Goal: Task Accomplishment & Management: Use online tool/utility

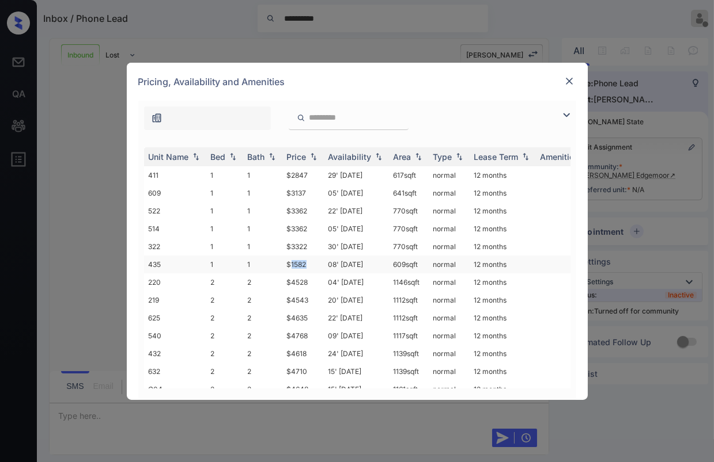
drag, startPoint x: 292, startPoint y: 259, endPoint x: 317, endPoint y: 259, distance: 25.3
click at [317, 259] on td "$1582" at bounding box center [302, 265] width 41 height 18
copy td "1582"
click at [571, 80] on img at bounding box center [569, 81] width 12 height 12
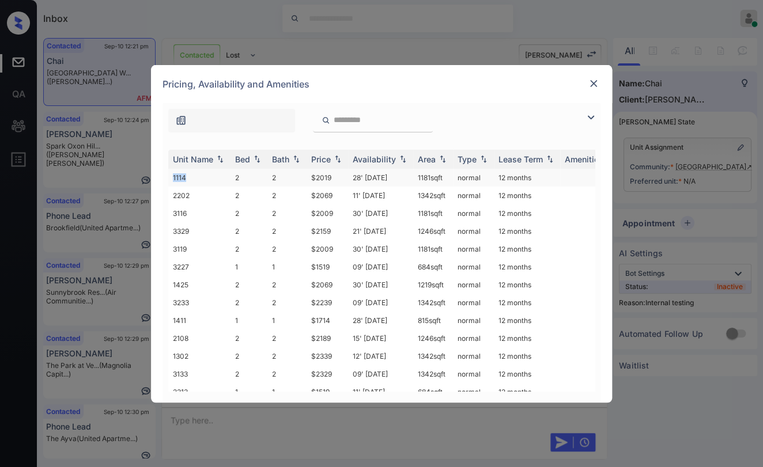
click at [209, 172] on td "1114" at bounding box center [199, 178] width 62 height 18
copy td "1114"
click at [592, 80] on img at bounding box center [593, 84] width 12 height 12
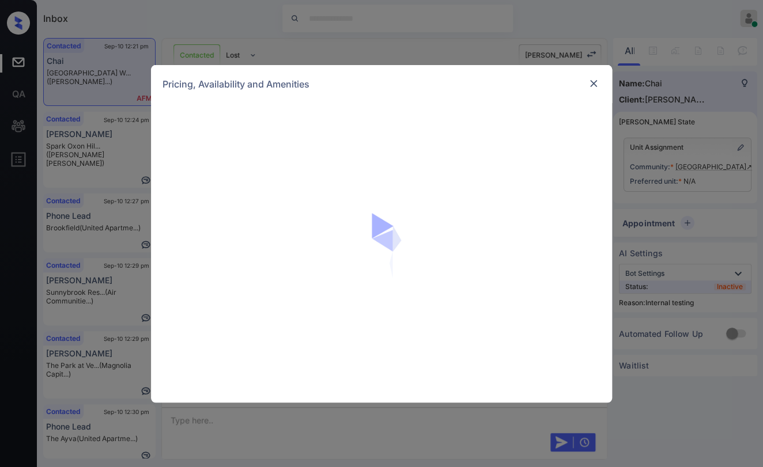
scroll to position [7725, 0]
click at [589, 81] on img at bounding box center [593, 84] width 12 height 12
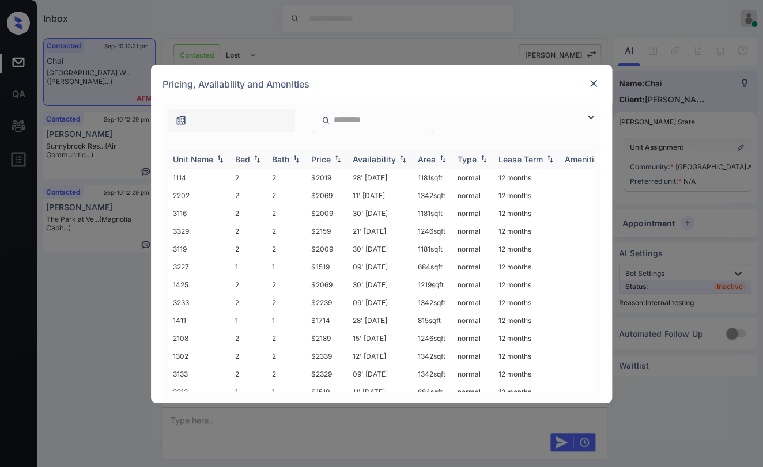
click at [242, 161] on div "Bed" at bounding box center [242, 159] width 15 height 10
click at [243, 161] on div "Bed" at bounding box center [242, 159] width 15 height 10
click at [589, 83] on img at bounding box center [593, 84] width 12 height 12
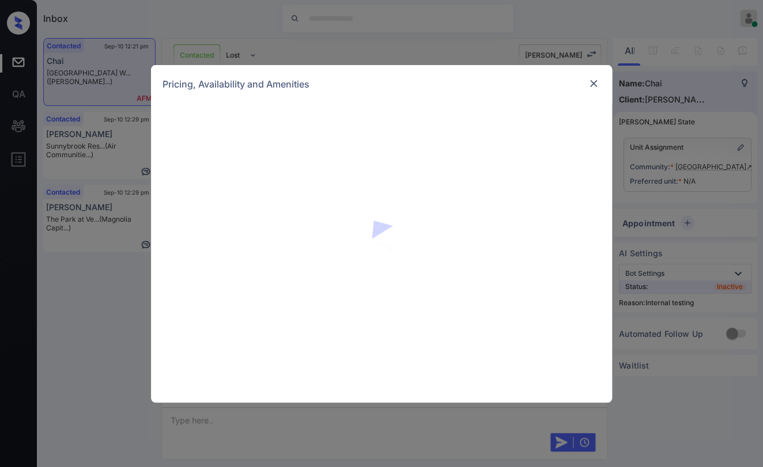
scroll to position [7597, 0]
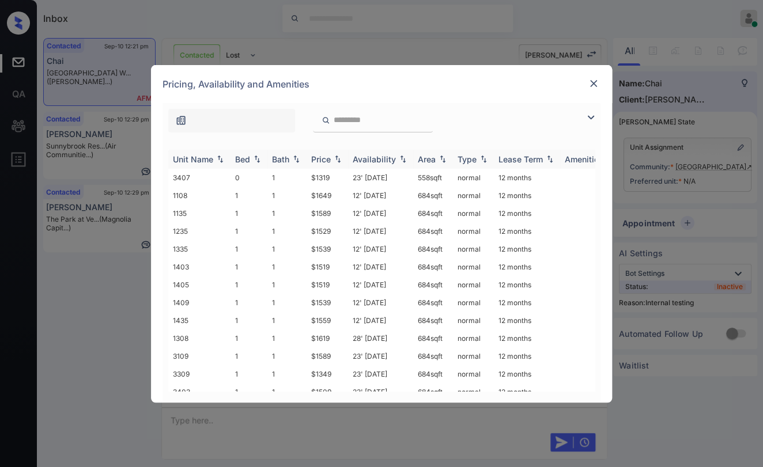
click at [240, 154] on div "Bed" at bounding box center [242, 159] width 15 height 10
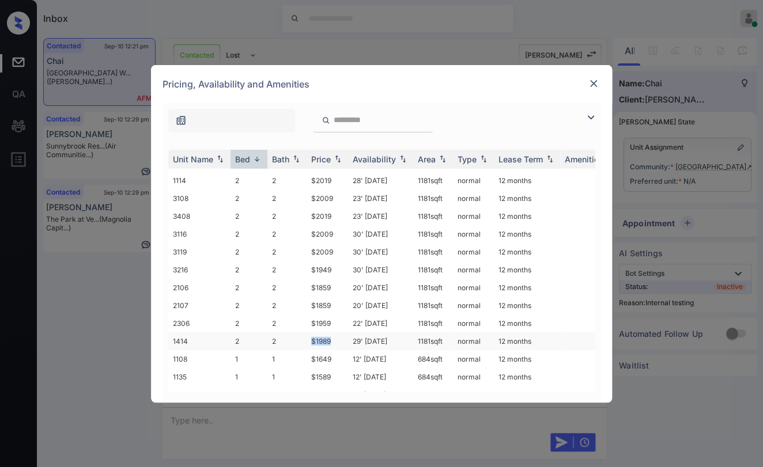
drag, startPoint x: 305, startPoint y: 301, endPoint x: 335, endPoint y: 298, distance: 30.1
click at [335, 332] on tr "1414 2 2 $1989 29' Sep 25 1181 sqft normal 12 months" at bounding box center [469, 341] width 602 height 18
copy tr "$1989"
drag, startPoint x: 310, startPoint y: 267, endPoint x: 333, endPoint y: 268, distance: 22.5
click at [333, 297] on td "$1859" at bounding box center [326, 306] width 41 height 18
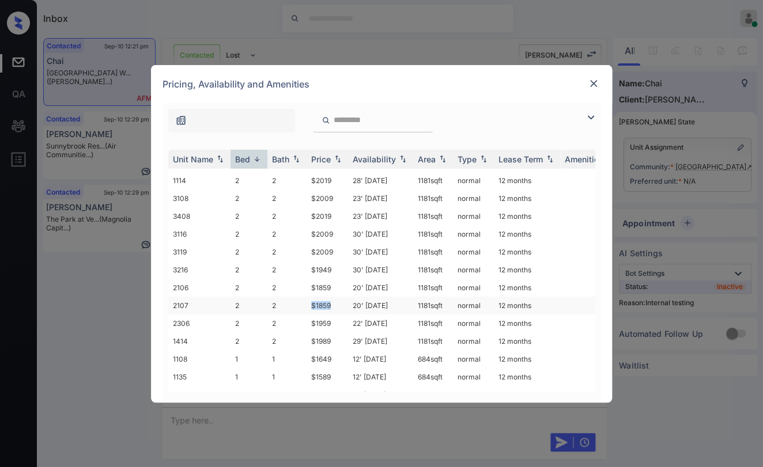
copy td "$1859"
click at [597, 84] on img at bounding box center [593, 84] width 12 height 12
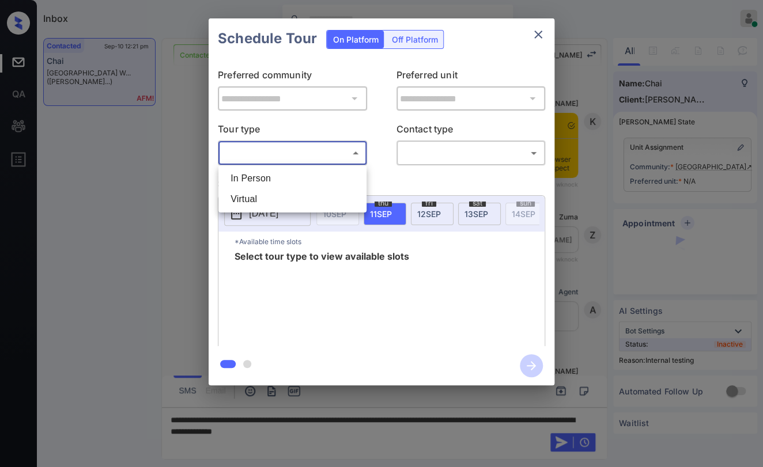
scroll to position [7340, 0]
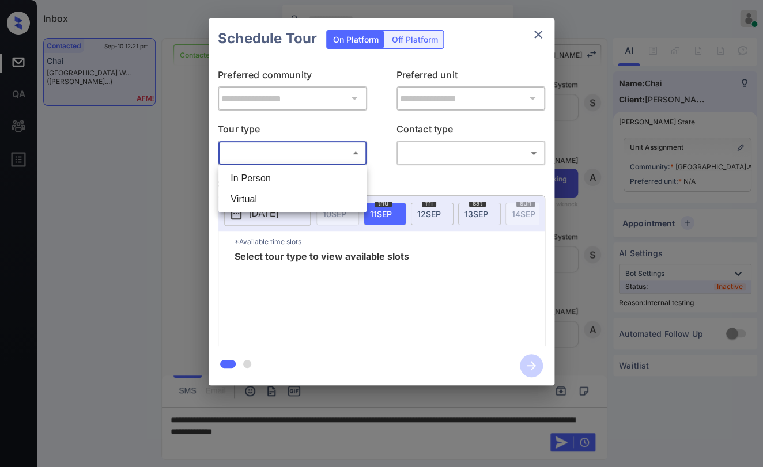
drag, startPoint x: 257, startPoint y: 180, endPoint x: 435, endPoint y: 164, distance: 178.1
click at [258, 180] on li "In Person" at bounding box center [292, 178] width 142 height 21
type input "********"
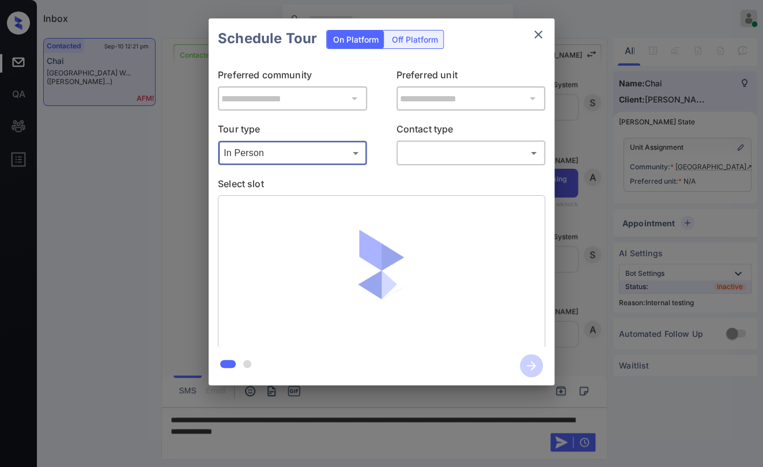
click at [442, 157] on body "Inbox Danielle Dela Cruz Online Set yourself offline Set yourself on break Prof…" at bounding box center [381, 233] width 763 height 467
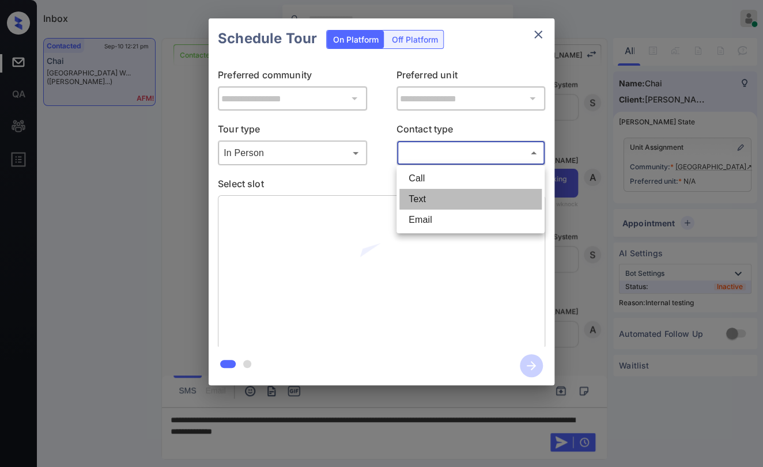
click at [433, 192] on li "Text" at bounding box center [470, 199] width 142 height 21
type input "****"
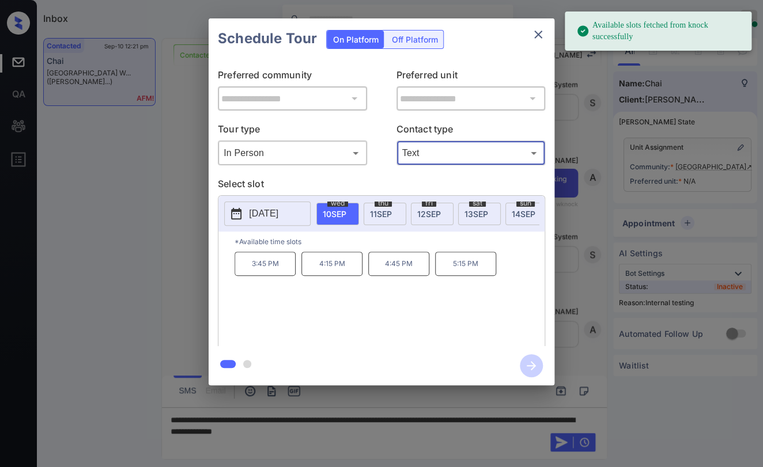
click at [341, 272] on p "4:15 PM" at bounding box center [331, 264] width 61 height 24
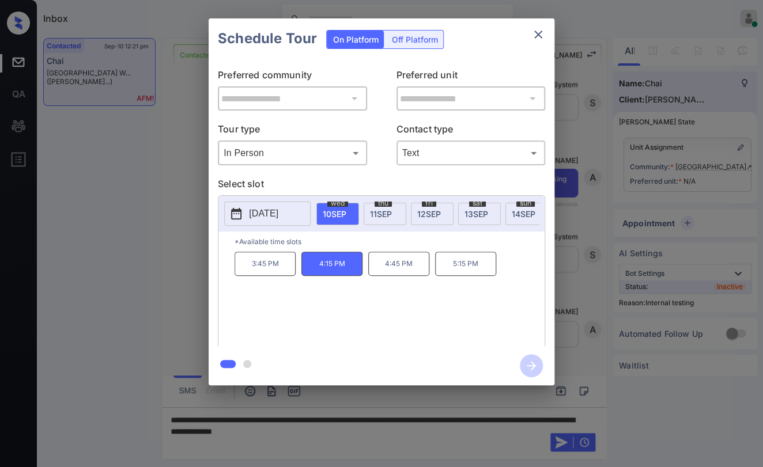
click at [540, 32] on icon "close" at bounding box center [538, 35] width 8 height 8
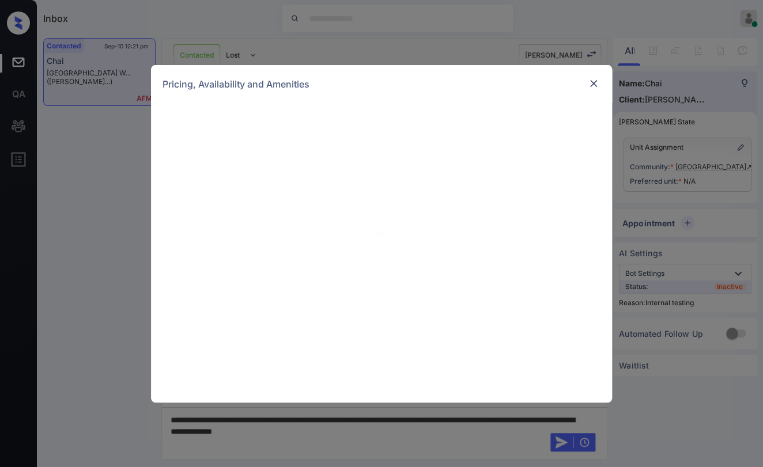
scroll to position [7340, 0]
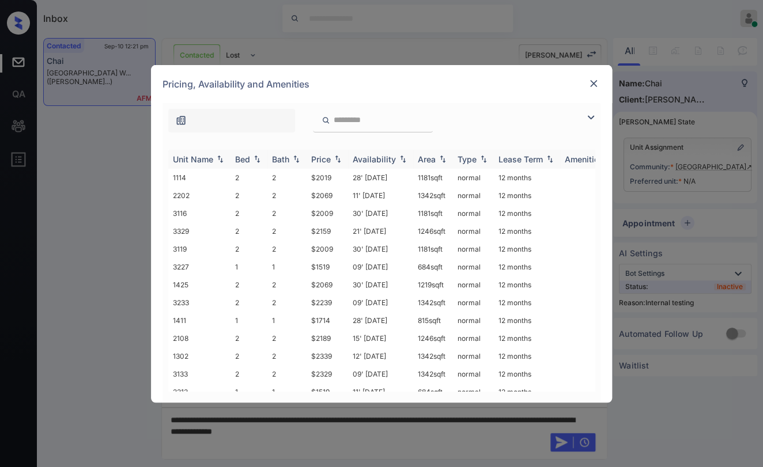
click at [246, 156] on div "Bed" at bounding box center [242, 159] width 15 height 10
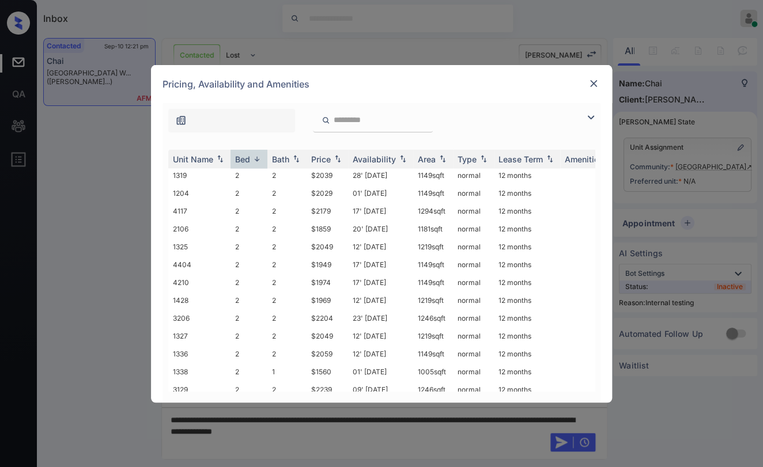
scroll to position [1087, 0]
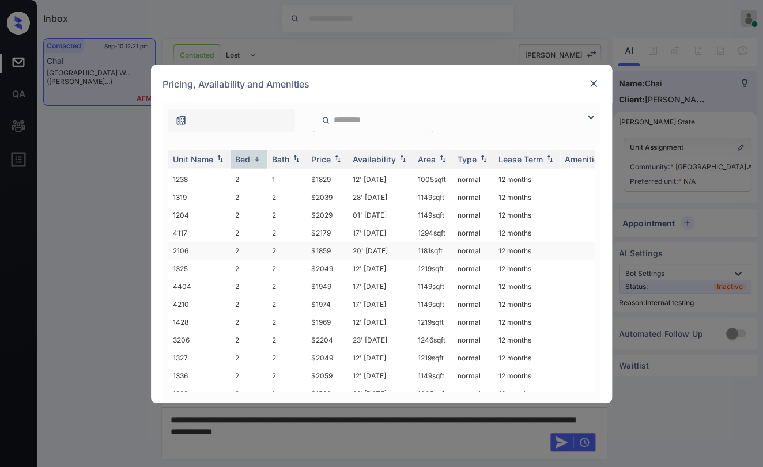
click at [313, 242] on td "$1859" at bounding box center [326, 251] width 41 height 18
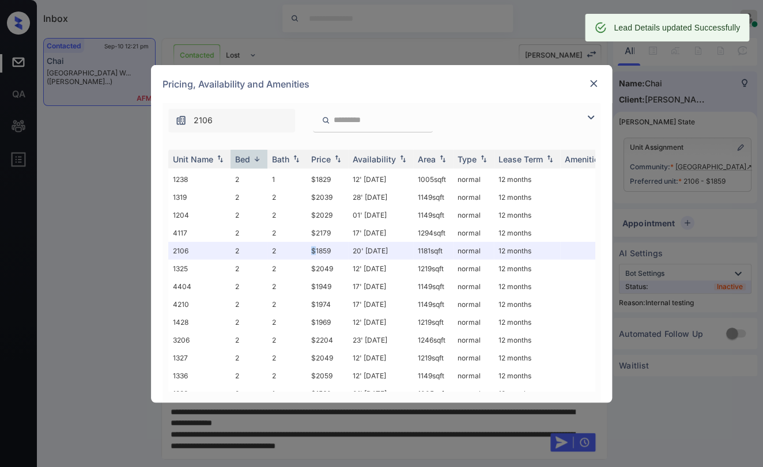
click at [594, 85] on img at bounding box center [593, 84] width 12 height 12
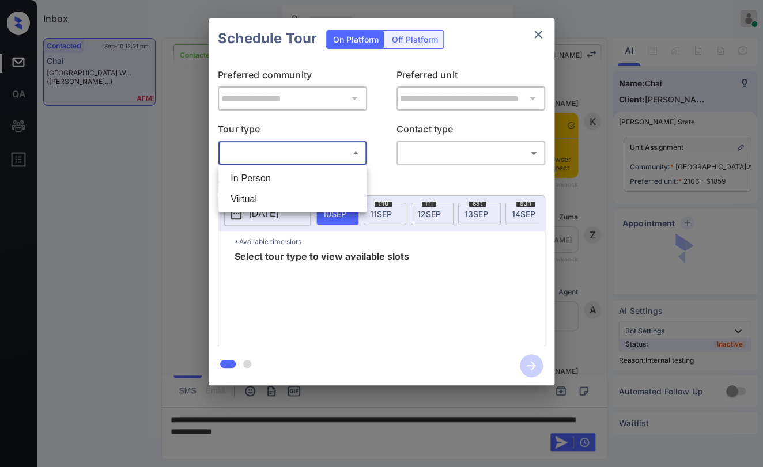
click at [279, 179] on li "In Person" at bounding box center [292, 178] width 142 height 21
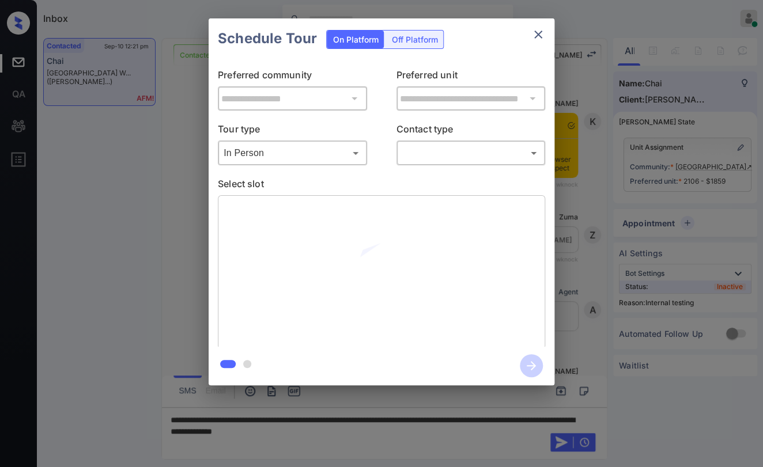
type input "********"
click at [435, 154] on div at bounding box center [381, 233] width 763 height 467
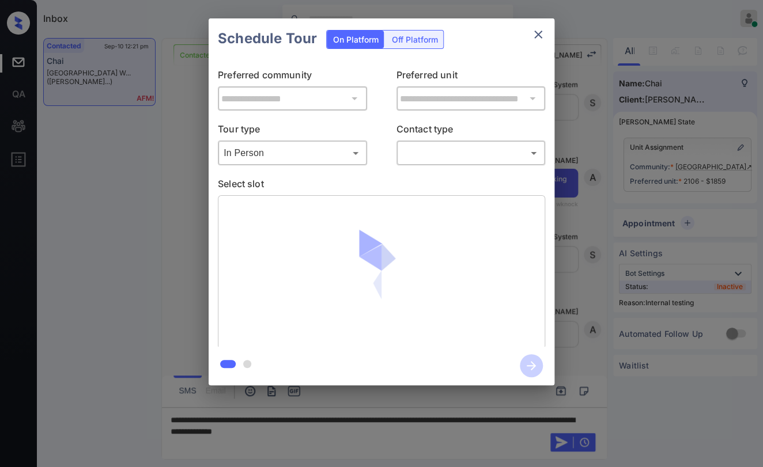
click at [431, 157] on body "Inbox [PERSON_NAME] [PERSON_NAME] Online Set yourself offline Set yourself on b…" at bounding box center [381, 233] width 763 height 467
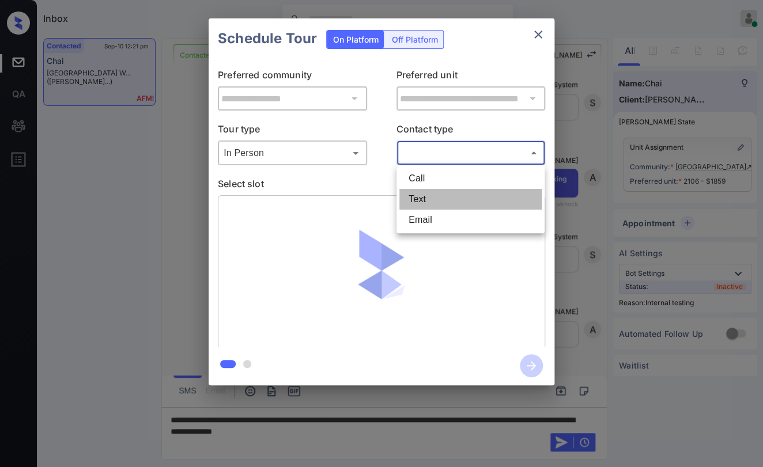
click at [417, 205] on li "Text" at bounding box center [470, 199] width 142 height 21
type input "****"
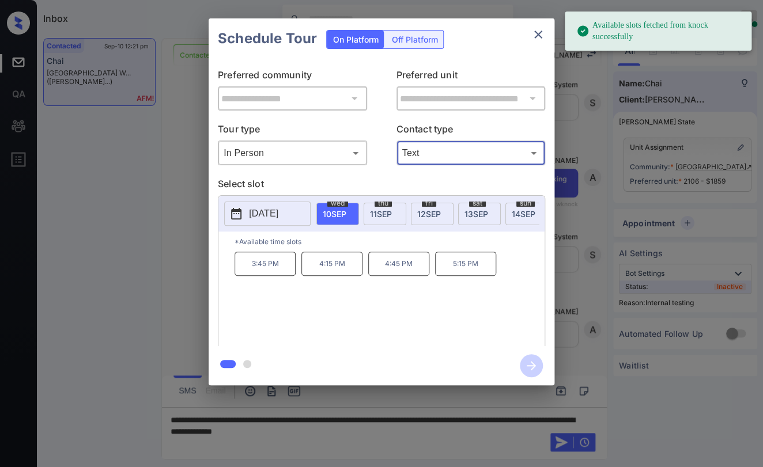
click at [396, 275] on p "4:45 PM" at bounding box center [398, 264] width 61 height 24
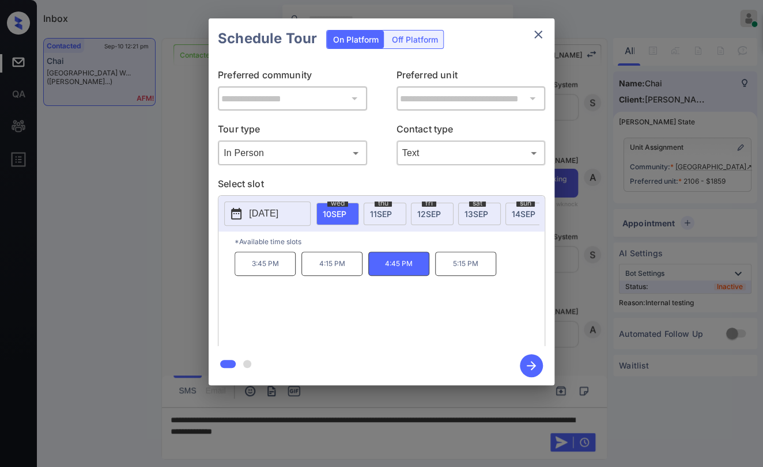
click at [325, 267] on p "4:15 PM" at bounding box center [331, 264] width 61 height 24
click at [525, 365] on icon "button" at bounding box center [531, 365] width 23 height 23
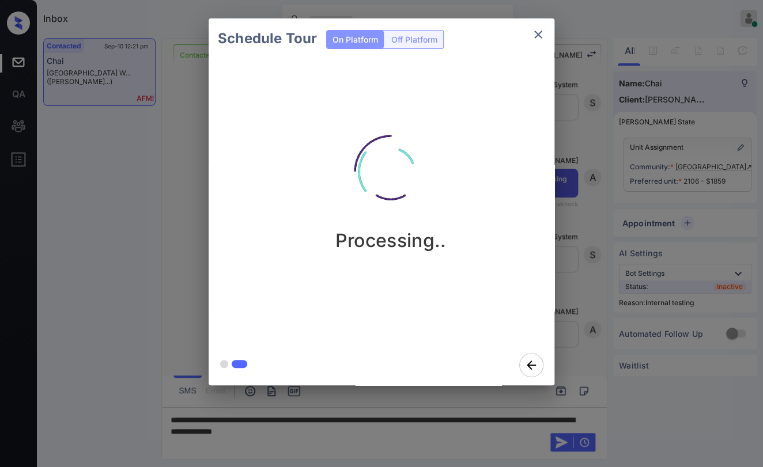
click at [191, 127] on div "Schedule Tour On Platform Off Platform Processing.." at bounding box center [381, 202] width 763 height 404
